Goal: Book appointment/travel/reservation

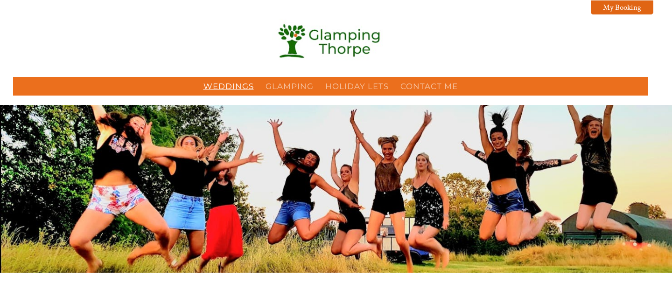
click at [228, 86] on link "Weddings" at bounding box center [229, 86] width 50 height 9
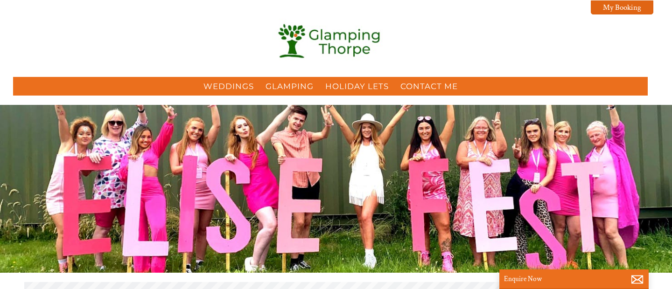
scroll to position [187, 0]
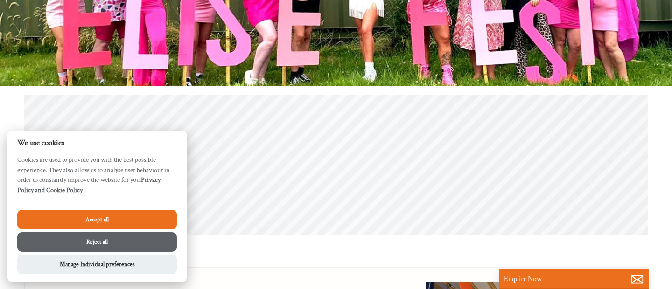
click at [128, 225] on button "Accept all" at bounding box center [97, 220] width 160 height 20
click at [96, 218] on button "Accept all" at bounding box center [97, 220] width 160 height 20
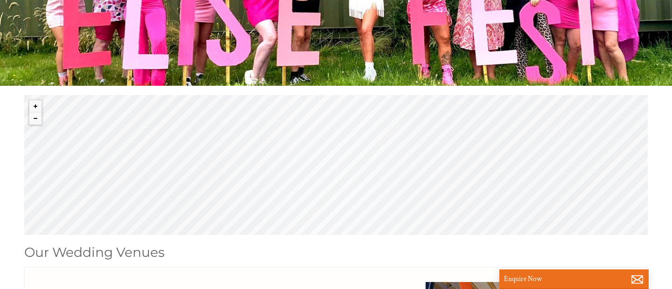
scroll to position [101, 0]
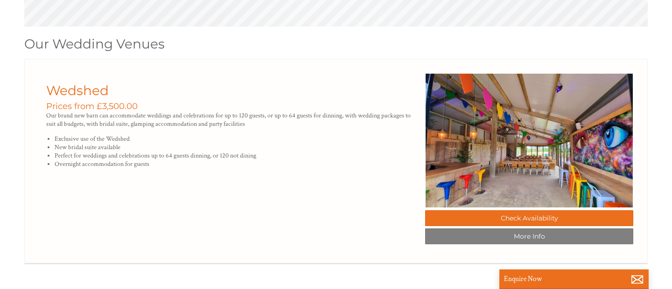
scroll to position [389, 0]
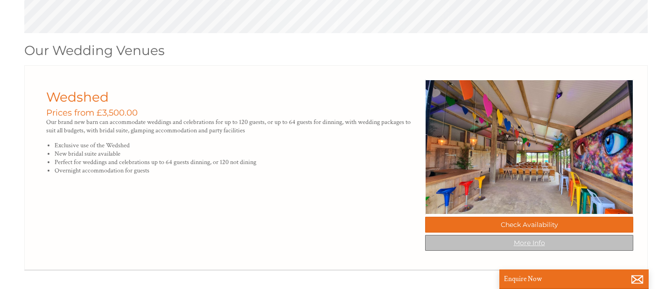
click at [538, 246] on link "More Info" at bounding box center [529, 243] width 208 height 16
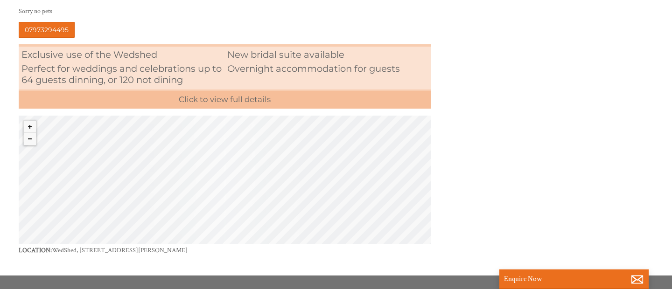
scroll to position [353, 0]
